Goal: Task Accomplishment & Management: Manage account settings

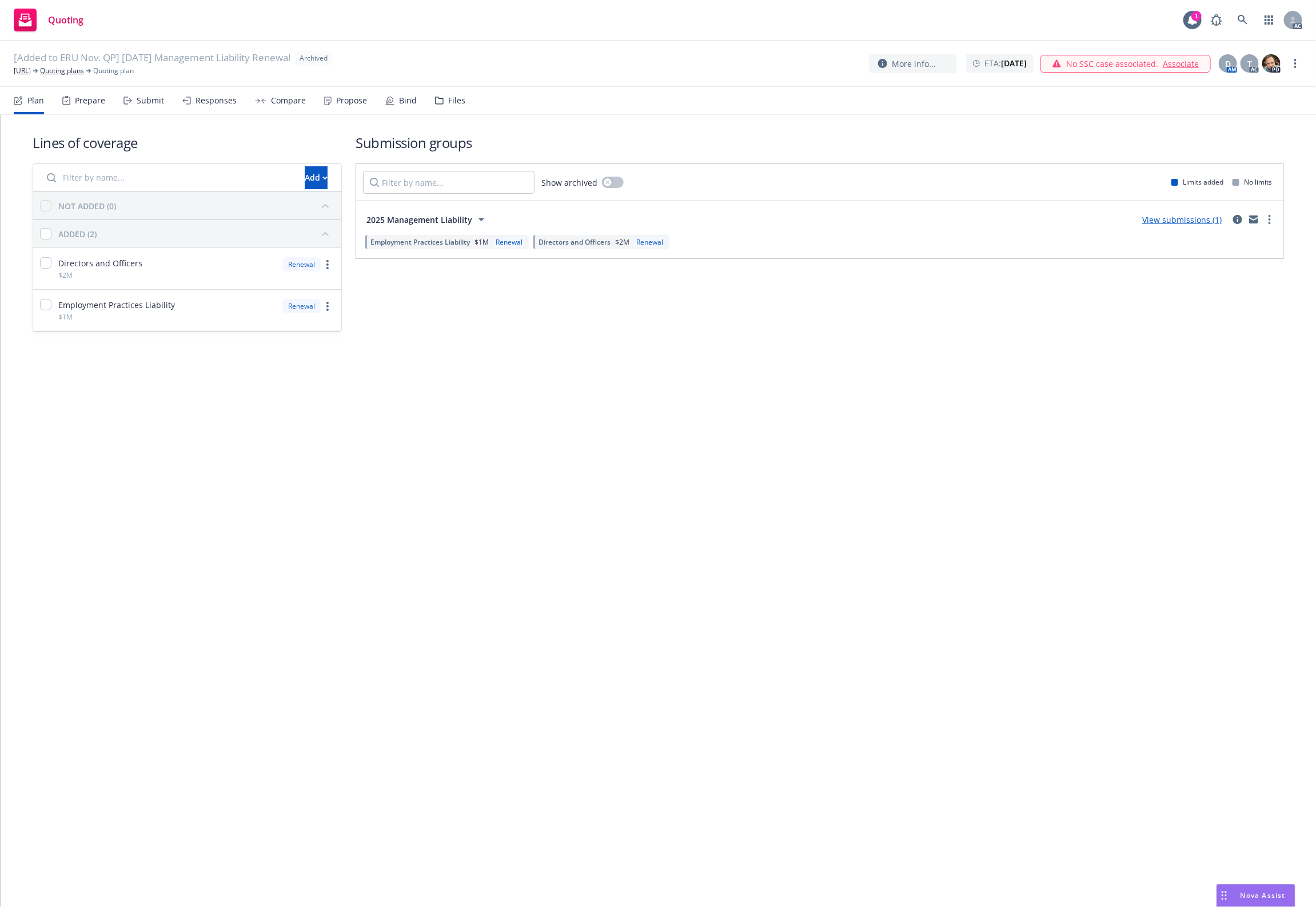
drag, startPoint x: 937, startPoint y: 558, endPoint x: 933, endPoint y: 551, distance: 8.1
click at [936, 557] on div "Lines of coverage Add NOT ADDED (0) ADDED (2) Directors and Officers $2M Renewa…" at bounding box center [658, 511] width 1315 height 792
click at [613, 396] on div "Lines of coverage Add NOT ADDED (0) ADDED (2) Directors and Officers $2M Renewa…" at bounding box center [658, 511] width 1315 height 792
click at [455, 104] on div "Files" at bounding box center [457, 101] width 17 height 9
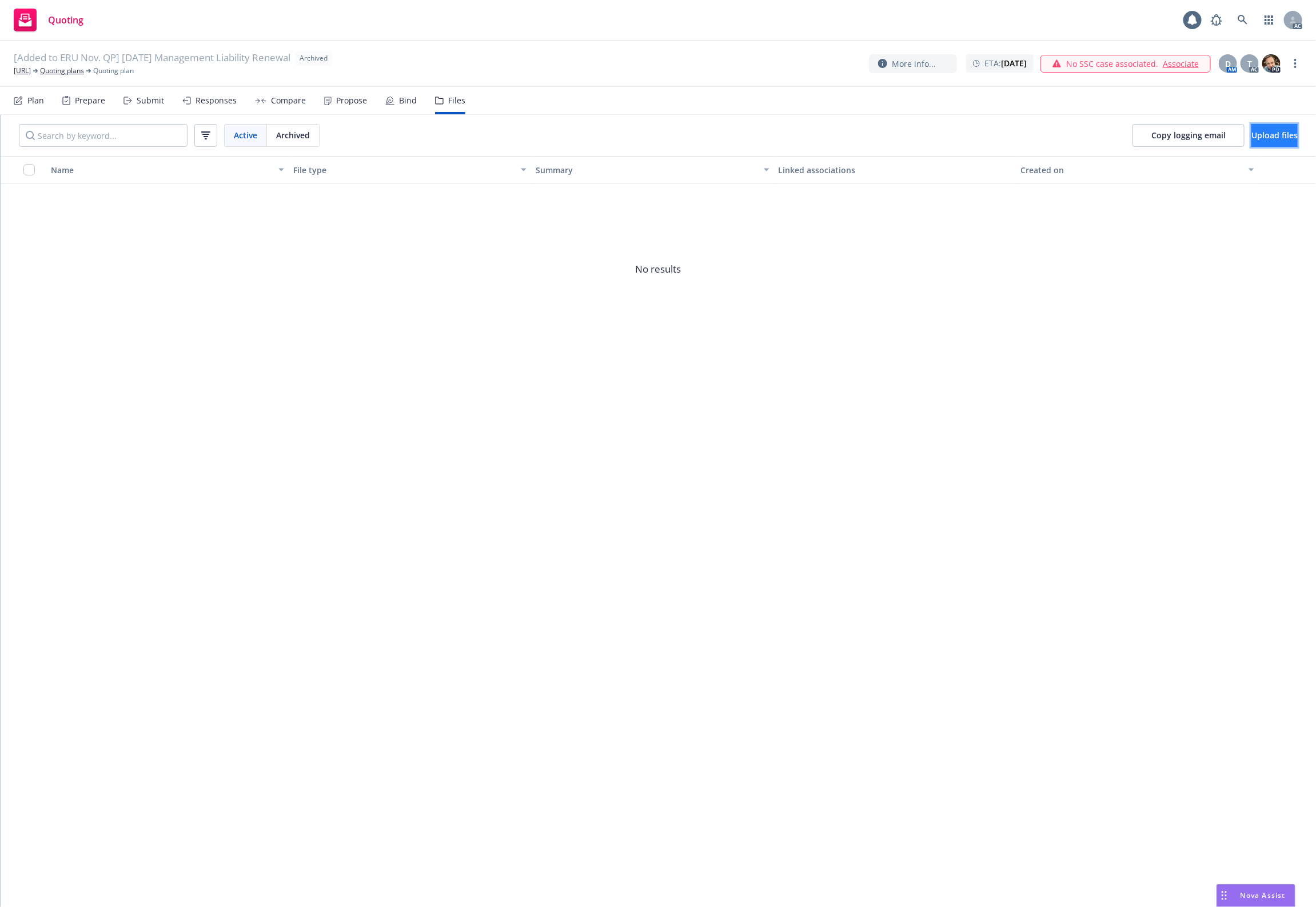
click at [1251, 125] on button "Upload files" at bounding box center [1274, 136] width 46 height 23
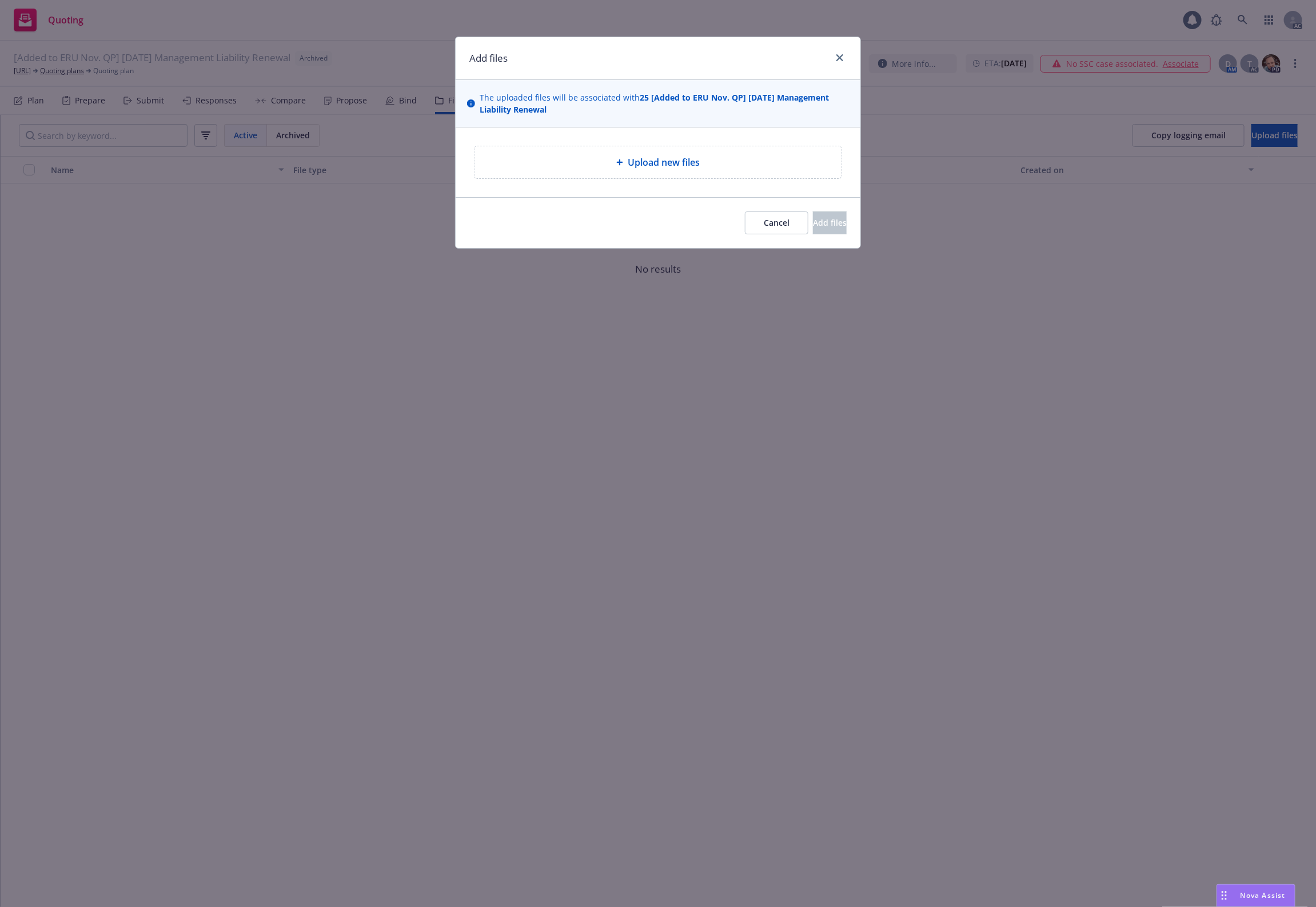
click at [749, 181] on div "Upload new files" at bounding box center [658, 163] width 405 height 70
click at [744, 175] on div "Upload new files" at bounding box center [657, 163] width 367 height 32
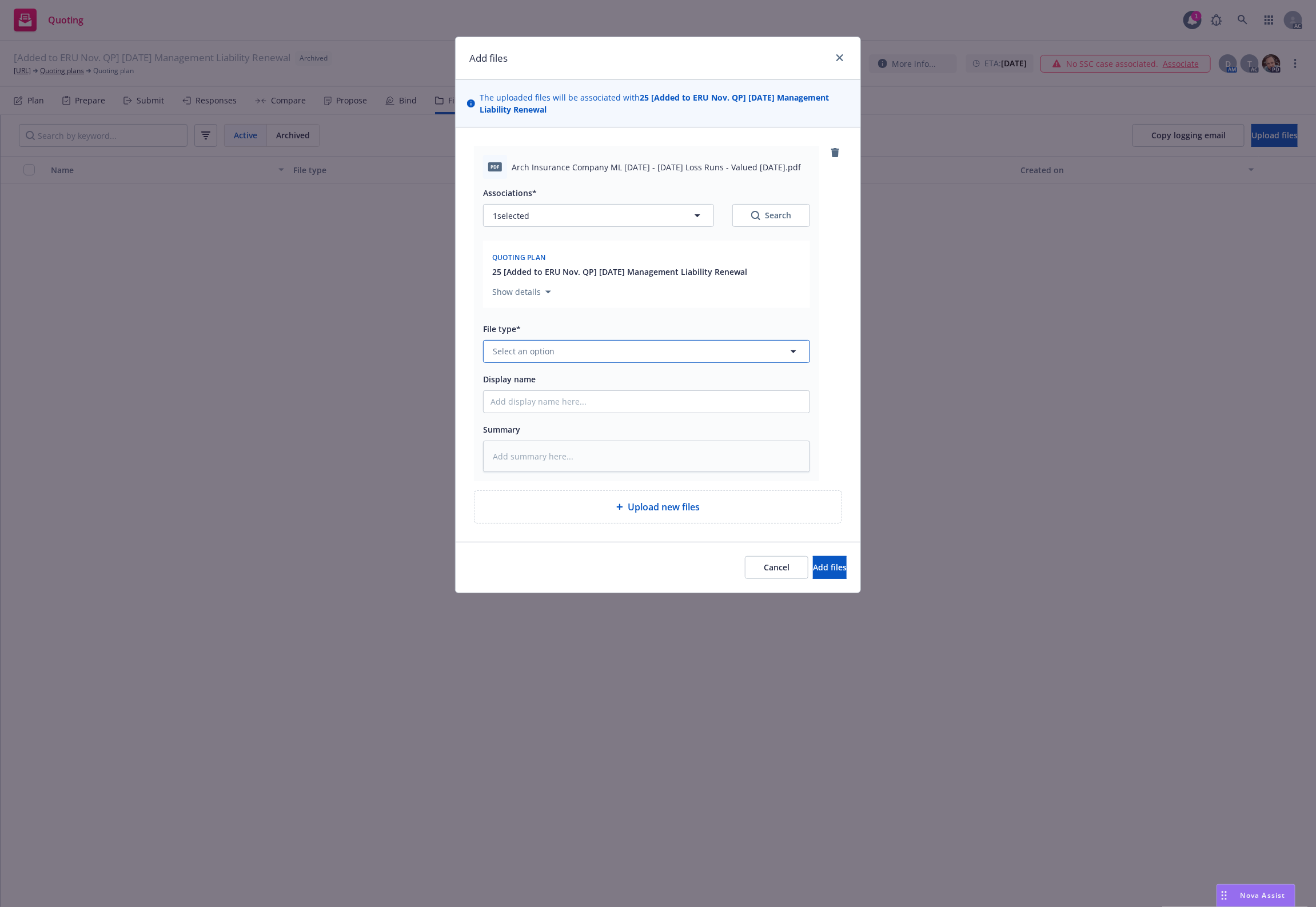
click at [511, 342] on button "Select an option" at bounding box center [646, 352] width 327 height 23
type input "`"
type textarea "x"
paste input "Loss Runs"
type input "Loss Runs"
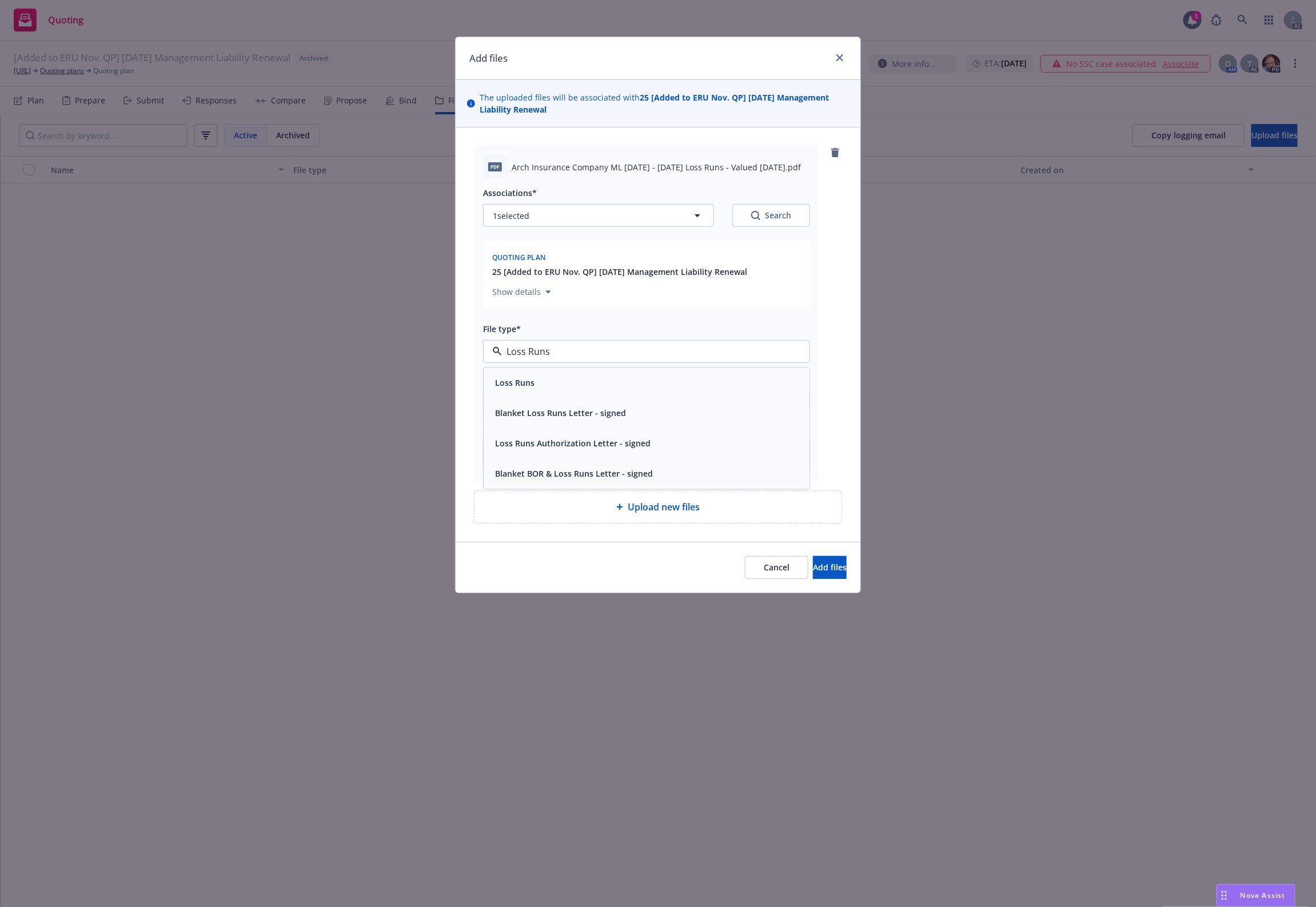
click at [520, 389] on span "Loss Runs" at bounding box center [514, 382] width 40 height 12
click at [762, 219] on div "Search" at bounding box center [771, 215] width 40 height 11
type textarea "x"
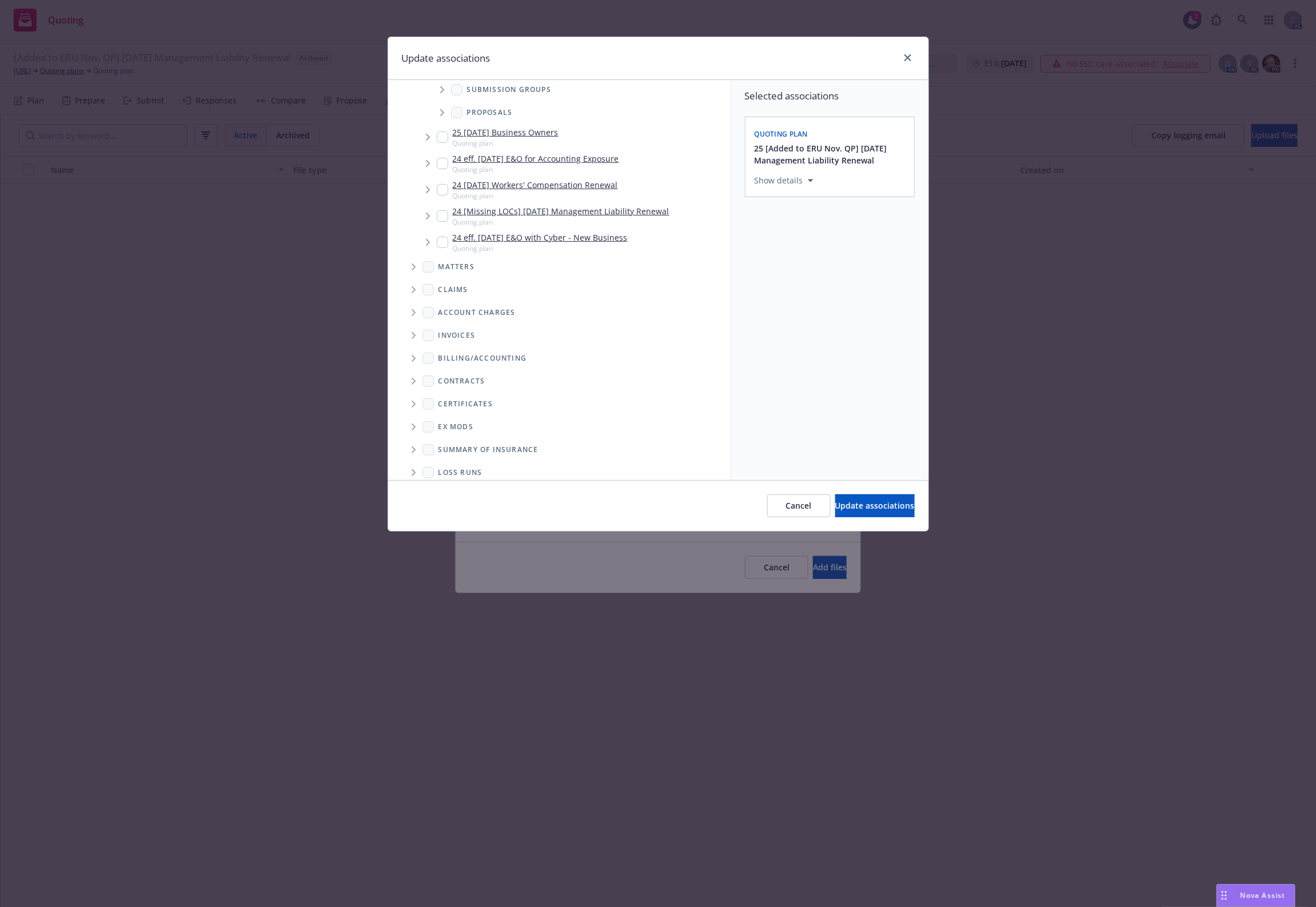
scroll to position [163, 0]
click at [416, 441] on span "Folder Tree Example" at bounding box center [413, 440] width 18 height 18
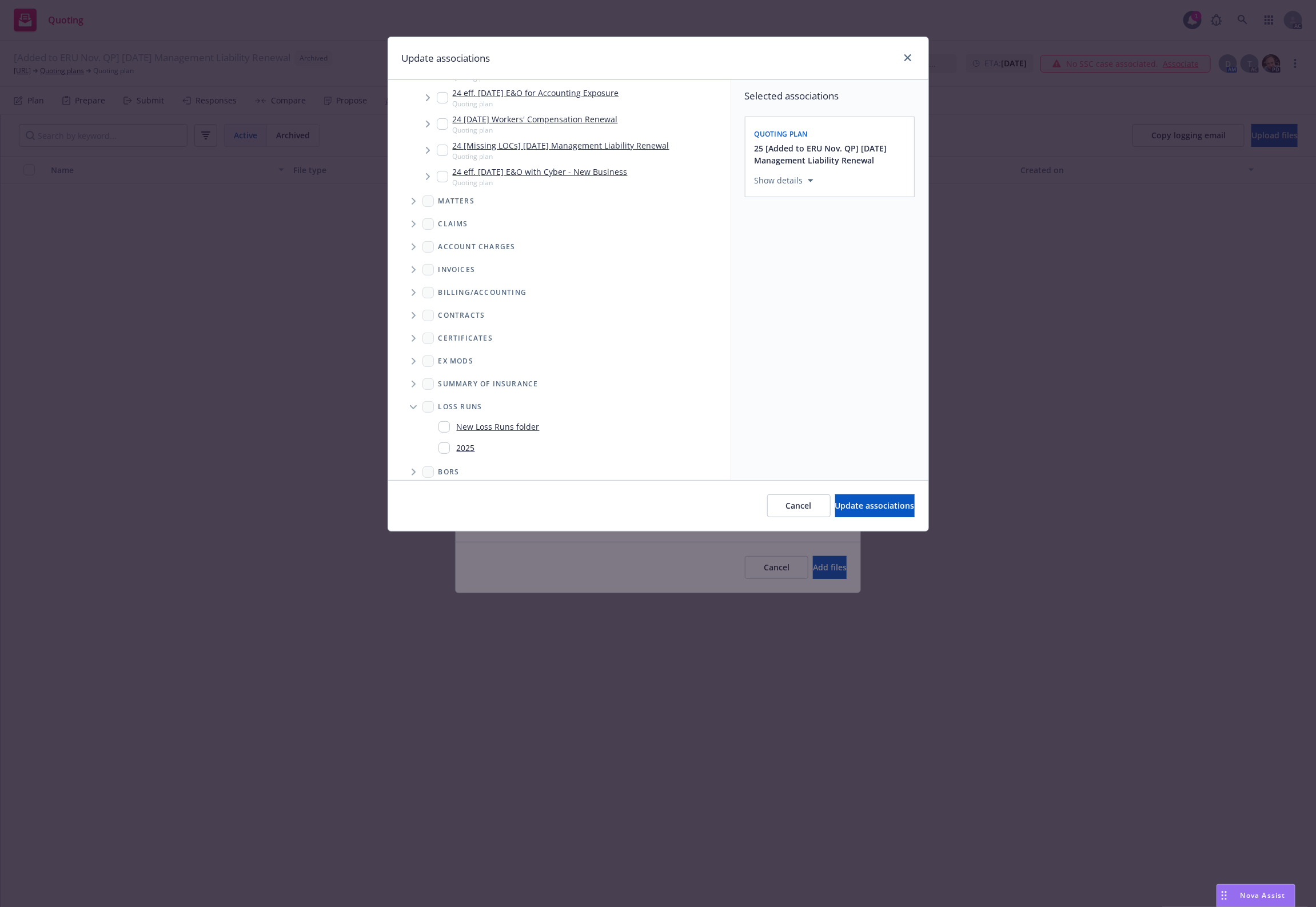
scroll to position [206, 0]
click at [463, 439] on link "2025" at bounding box center [466, 438] width 18 height 12
checkbox input "true"
click at [855, 503] on span "Update associations" at bounding box center [874, 505] width 80 height 11
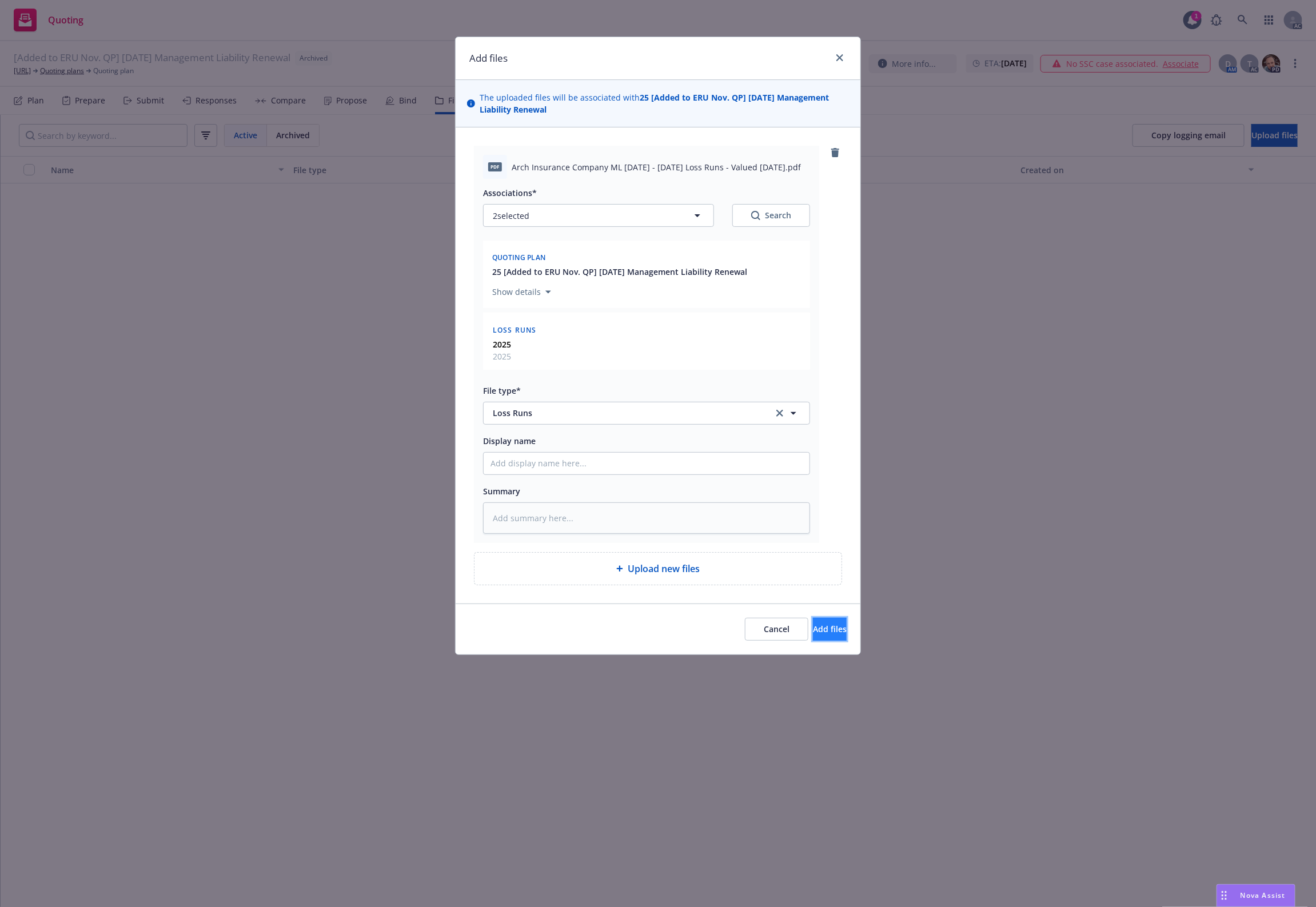
click at [824, 625] on span "Add files" at bounding box center [829, 629] width 34 height 11
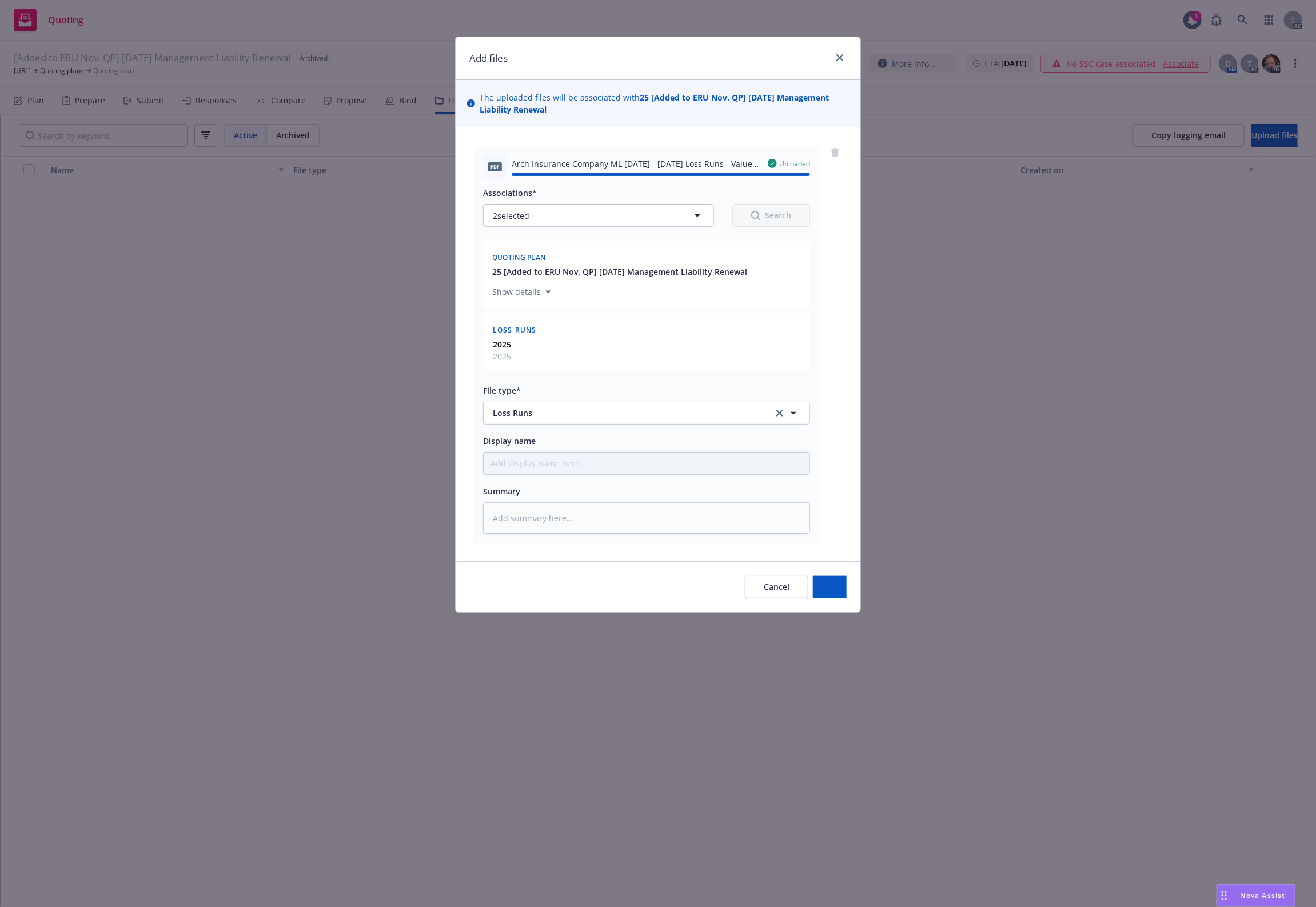
type textarea "x"
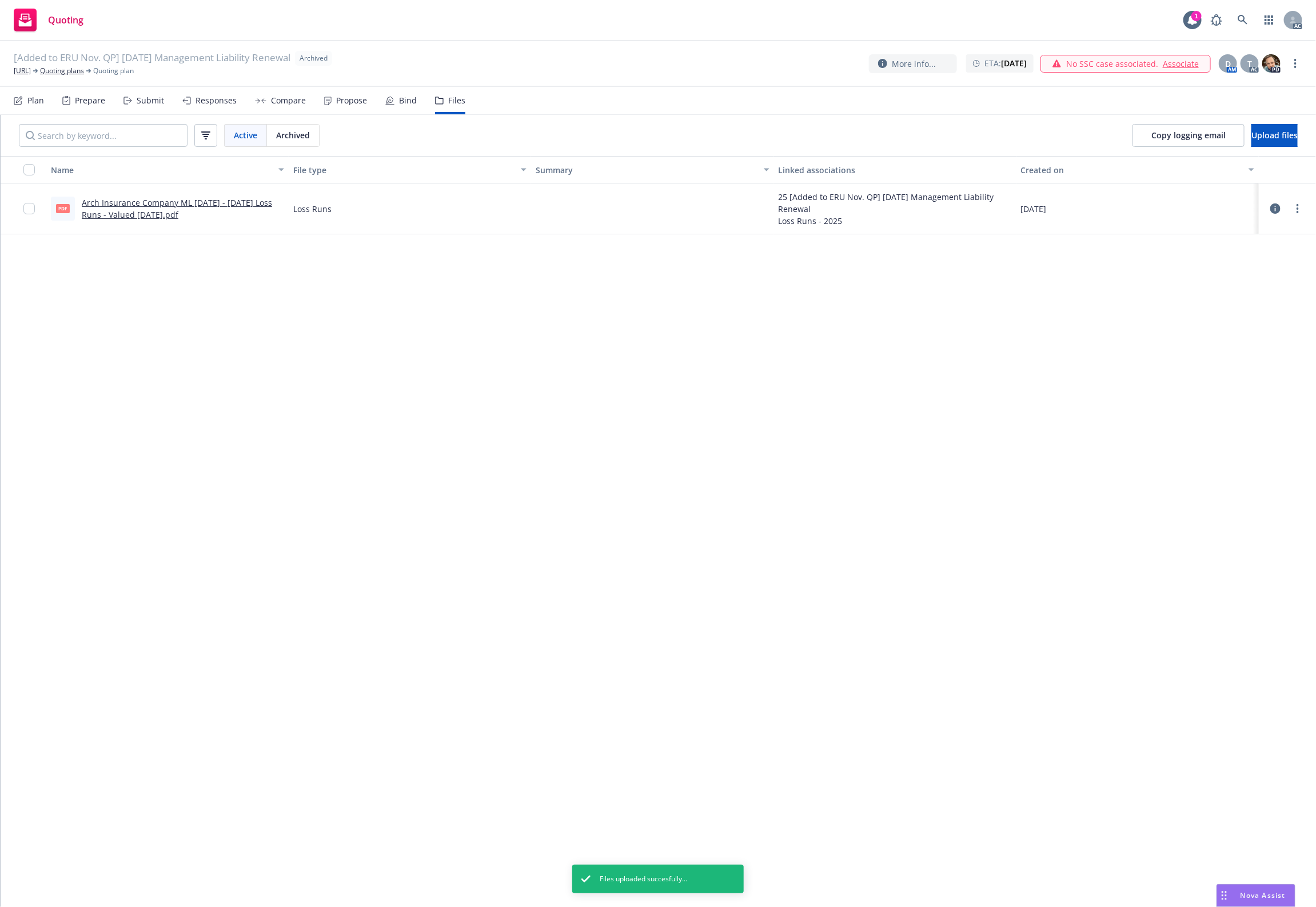
click at [806, 522] on div "Name File type Summary Linked associations Created on pdf Arch Insurance Compan…" at bounding box center [658, 531] width 1315 height 751
drag, startPoint x: 583, startPoint y: 610, endPoint x: 731, endPoint y: 529, distance: 168.7
click at [619, 590] on div "Name File type Summary Linked associations Created on pdf Arch Insurance Compan…" at bounding box center [658, 531] width 1315 height 751
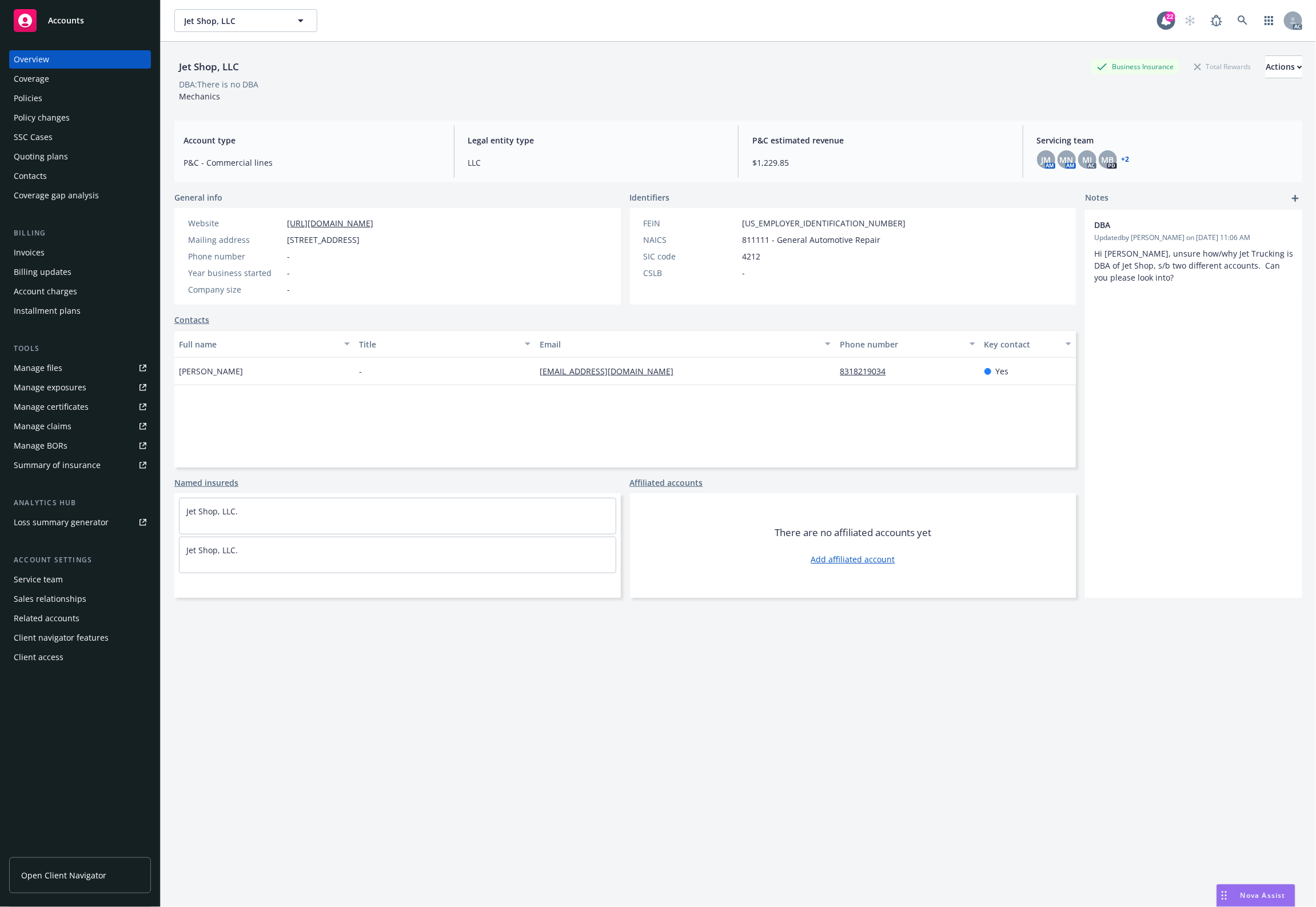
click at [44, 109] on div "Policy changes" at bounding box center [42, 118] width 56 height 18
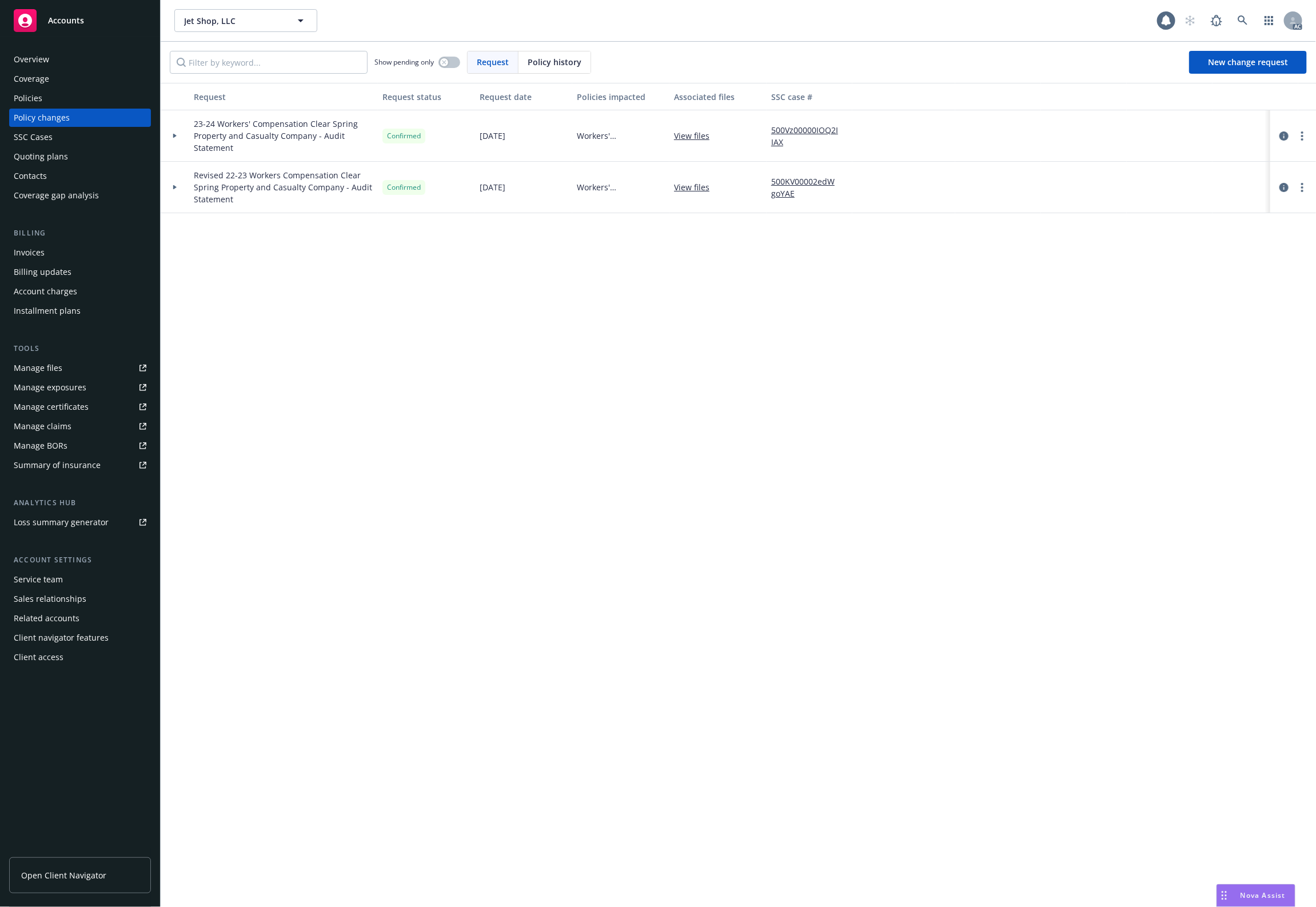
click at [53, 101] on div "Policies" at bounding box center [80, 98] width 133 height 18
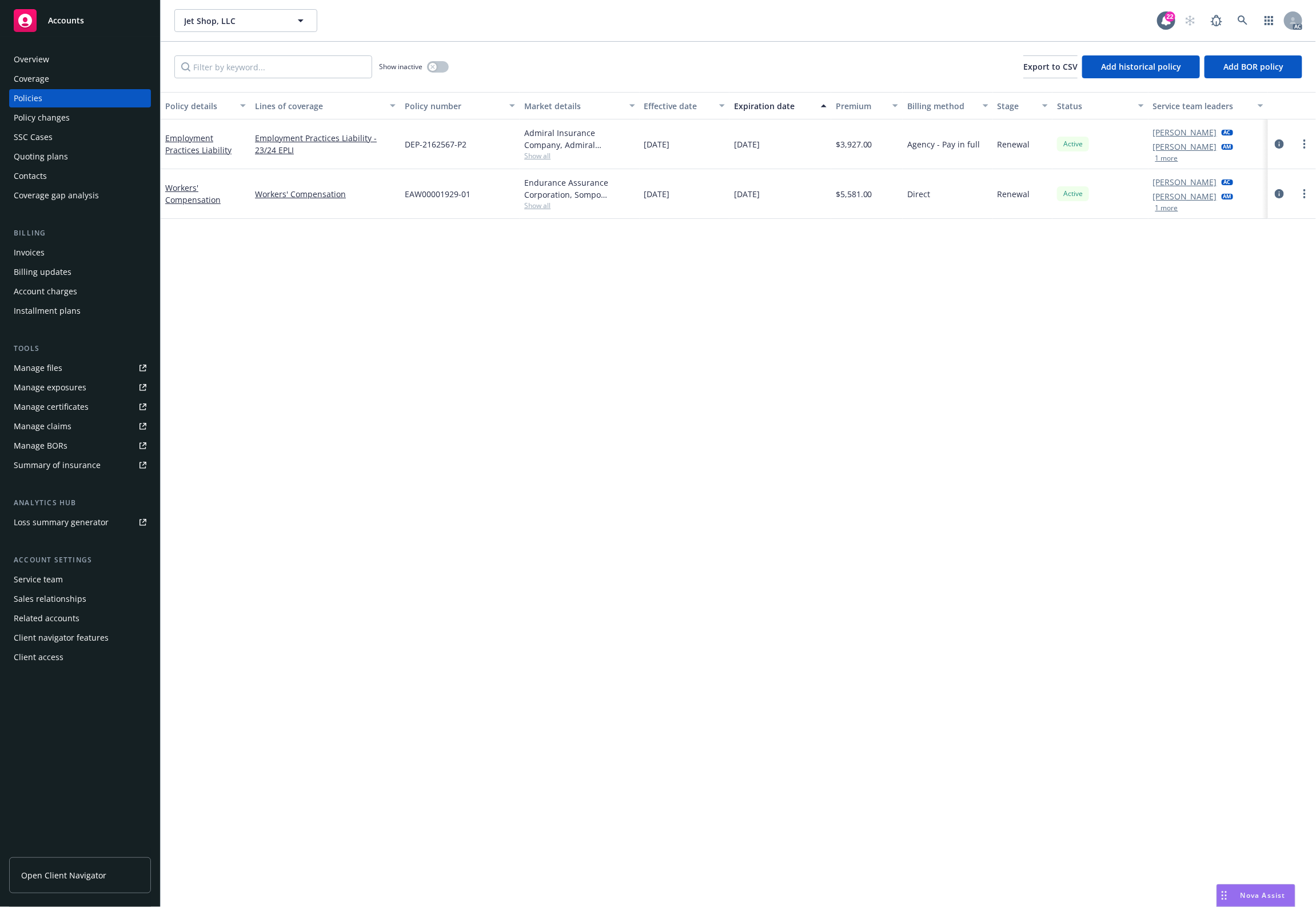
click at [1012, 533] on div "Policy details Lines of coverage Policy number Market details Effective date Ex…" at bounding box center [738, 499] width 1155 height 815
click at [423, 325] on div "Policy details Lines of coverage Policy number Market details Effective date Ex…" at bounding box center [738, 499] width 1155 height 815
